Goal: Task Accomplishment & Management: Use online tool/utility

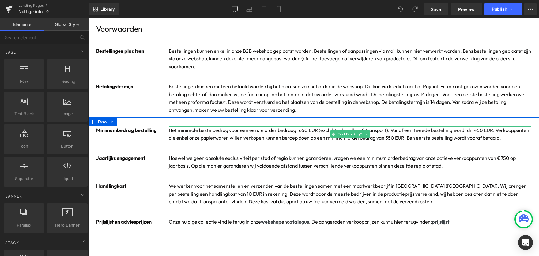
scroll to position [71, 0]
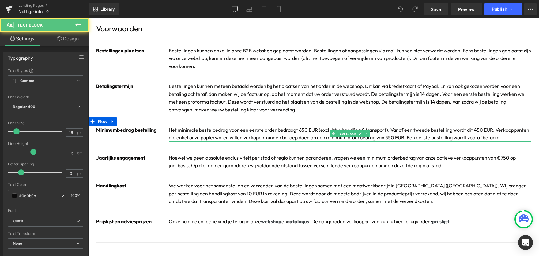
click at [303, 130] on p "Het minimale bestelbedrag voor een eerste order bedraagt 650 EUR (excl. btw, ha…" at bounding box center [350, 134] width 363 height 16
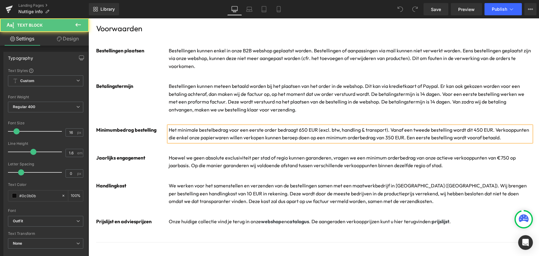
click at [304, 130] on p "Het minimale bestelbedrag voor een eerste order bedraagt 650 EUR (excl. btw, ha…" at bounding box center [350, 134] width 363 height 16
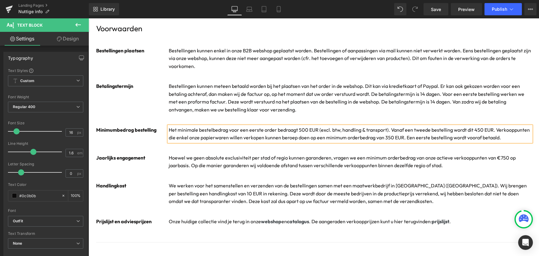
click at [474, 130] on p "Het minimale bestelbedrag voor een eerste order bedraagt 500 EUR (excl. btw, ha…" at bounding box center [350, 134] width 363 height 16
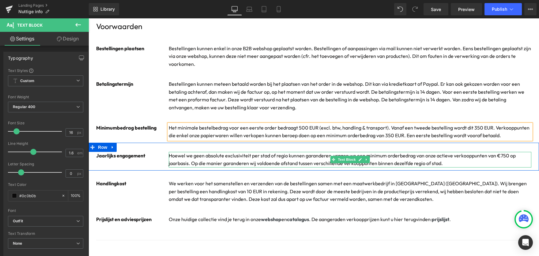
scroll to position [74, 0]
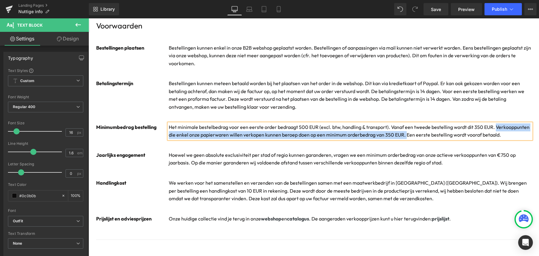
drag, startPoint x: 404, startPoint y: 135, endPoint x: 494, endPoint y: 127, distance: 89.8
click at [494, 127] on p "Het minimale bestelbedrag voor een eerste order bedraagt 500 EUR (excl. btw, ha…" at bounding box center [350, 131] width 363 height 16
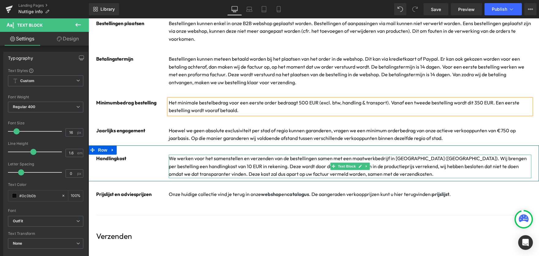
scroll to position [129, 0]
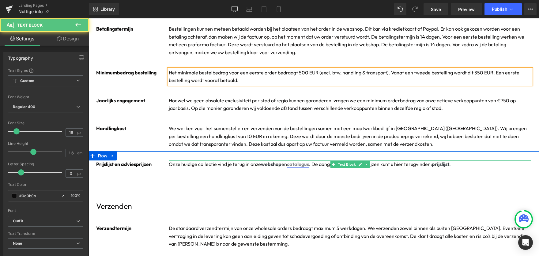
click at [303, 164] on link "catalogus" at bounding box center [298, 164] width 22 height 6
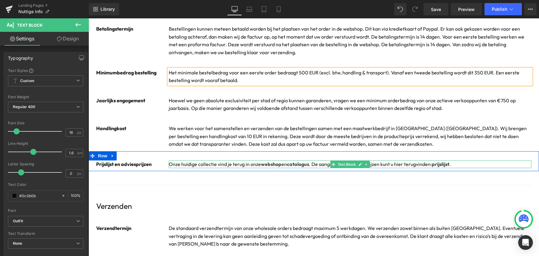
click at [313, 164] on p "Onze huidige collectie vind je terug in onze webshop en catalogus . De aangerad…" at bounding box center [350, 164] width 363 height 8
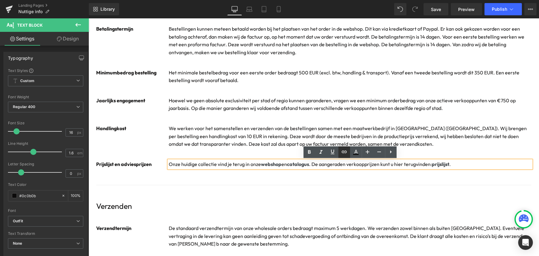
click at [342, 150] on icon at bounding box center [344, 151] width 7 height 7
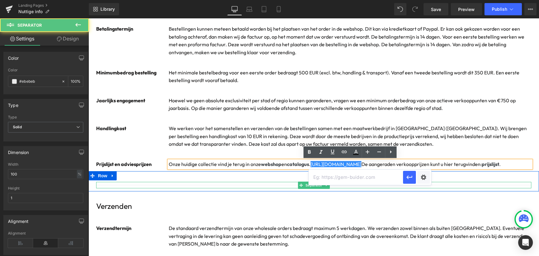
click at [288, 187] on hr at bounding box center [313, 186] width 435 height 3
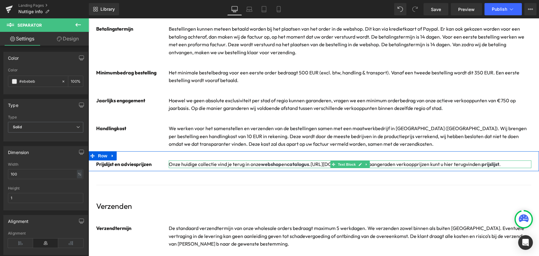
click at [391, 162] on p "Onze huidige collectie vind je terug in onze webshop en catalogus . [URL][DOMAI…" at bounding box center [350, 164] width 363 height 8
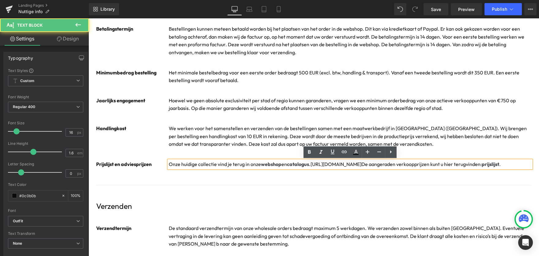
drag, startPoint x: 366, startPoint y: 164, endPoint x: 314, endPoint y: 165, distance: 51.8
click at [315, 165] on p "Onze huidige collectie vind je terug in onze webshop en catalogus . [URL][DOMAI…" at bounding box center [350, 164] width 363 height 8
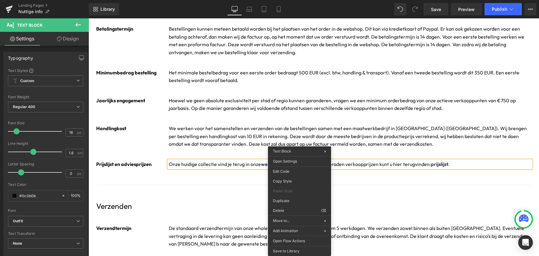
click at [365, 161] on p "Onze huidige collectie vind je terug in onze webshop en catalogus . De aangerad…" at bounding box center [350, 164] width 363 height 8
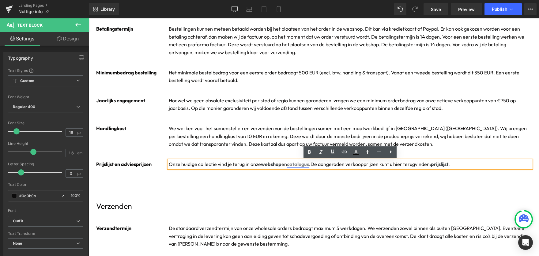
click at [300, 165] on link "catalogus" at bounding box center [298, 164] width 22 height 6
click at [321, 175] on span "Edit" at bounding box center [321, 175] width 7 height 5
type input "[URL][DOMAIN_NAME]"
click at [305, 177] on input "[URL][DOMAIN_NAME]" at bounding box center [315, 177] width 94 height 15
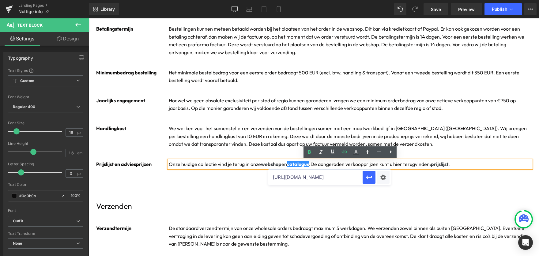
click at [305, 177] on input "[URL][DOMAIN_NAME]" at bounding box center [315, 177] width 94 height 15
click at [330, 177] on input "text" at bounding box center [315, 177] width 94 height 15
paste input "[URL][DOMAIN_NAME]"
click at [367, 176] on icon "button" at bounding box center [368, 177] width 7 height 7
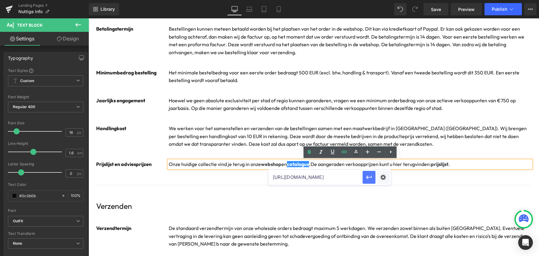
scroll to position [0, 0]
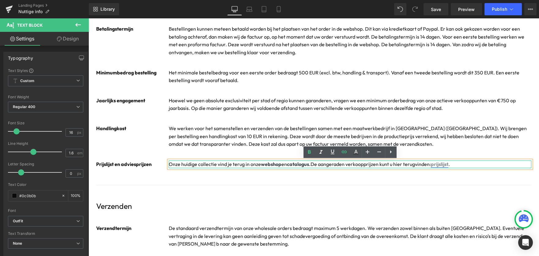
click at [443, 163] on link "prijslijst" at bounding box center [439, 164] width 17 height 6
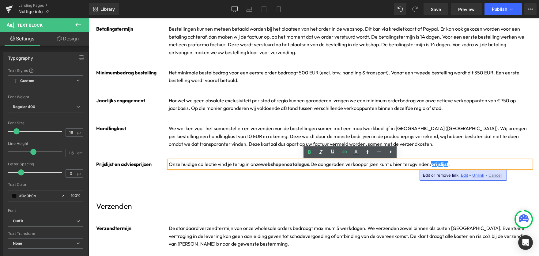
click at [462, 175] on span "Edit" at bounding box center [464, 175] width 7 height 5
click at [430, 179] on input "[URL][DOMAIN_NAME]" at bounding box center [456, 177] width 94 height 15
paste input "Pricelist_helen_b_sept2025_EN.pdf?v=1754909130"
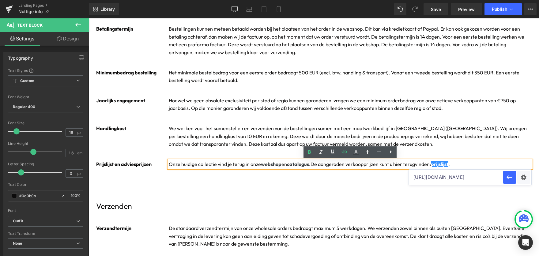
type input "[URL][DOMAIN_NAME]"
click at [510, 178] on icon "button" at bounding box center [510, 178] width 6 height 4
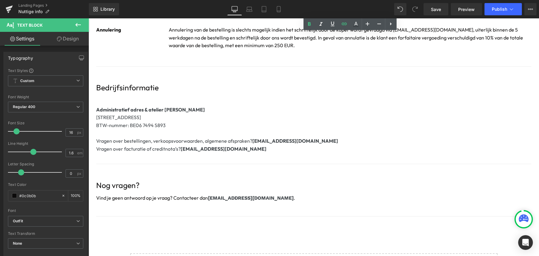
scroll to position [579, 0]
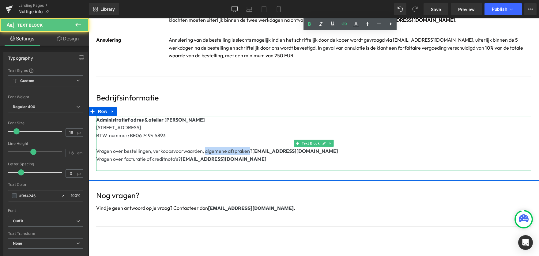
drag, startPoint x: 248, startPoint y: 150, endPoint x: 204, endPoint y: 152, distance: 44.2
click at [203, 151] on p "Vragen over bestellingen, verkoopsvoorwaarden, algemene afspraken? [EMAIL_ADDRE…" at bounding box center [313, 151] width 435 height 8
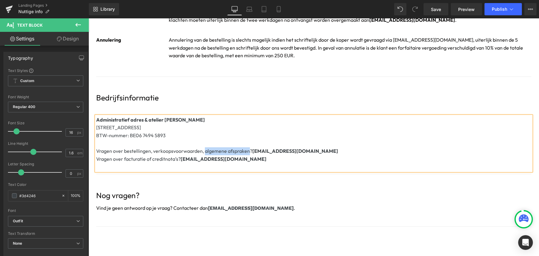
click at [204, 152] on p "Vragen over bestellingen, verkoopsvoorwaarden, algemene afspraken? [EMAIL_ADDRE…" at bounding box center [313, 151] width 435 height 8
drag, startPoint x: 248, startPoint y: 151, endPoint x: 203, endPoint y: 152, distance: 45.0
click at [203, 152] on p "Vragen over bestellingen, verkoopsvoorwaarden, algemene afspraken? [EMAIL_ADDRE…" at bounding box center [313, 151] width 435 height 8
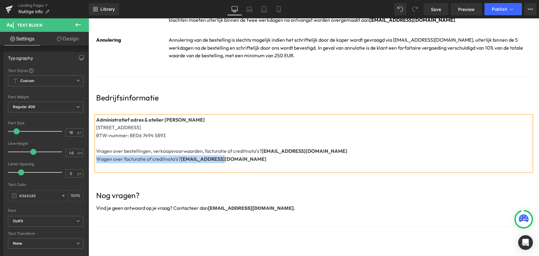
drag, startPoint x: 222, startPoint y: 160, endPoint x: 97, endPoint y: 160, distance: 124.9
click at [97, 160] on p "Vragen over facturatie of creditnota’s? [EMAIL_ADDRESS][DOMAIN_NAME]" at bounding box center [313, 159] width 435 height 8
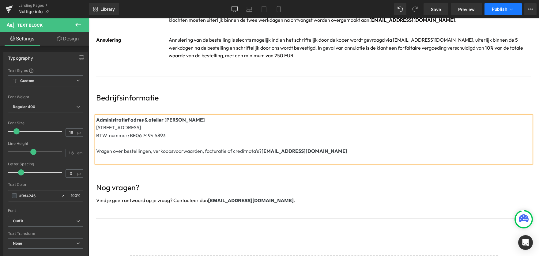
click at [491, 12] on button "Publish" at bounding box center [502, 9] width 37 height 12
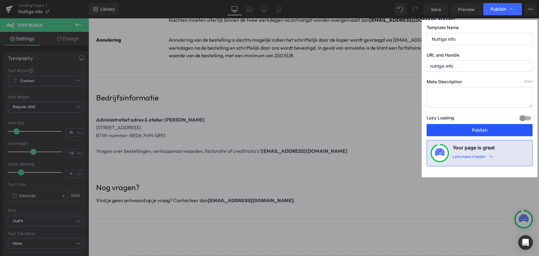
click at [481, 130] on button "Publish" at bounding box center [480, 130] width 106 height 12
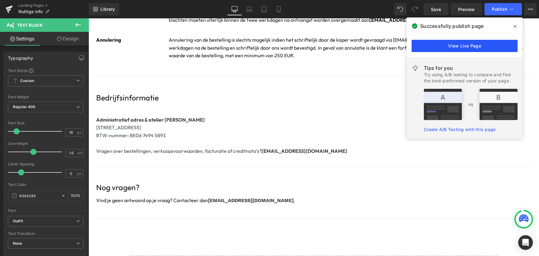
click at [454, 51] on link "View Live Page" at bounding box center [465, 46] width 106 height 12
